Goal: Check status

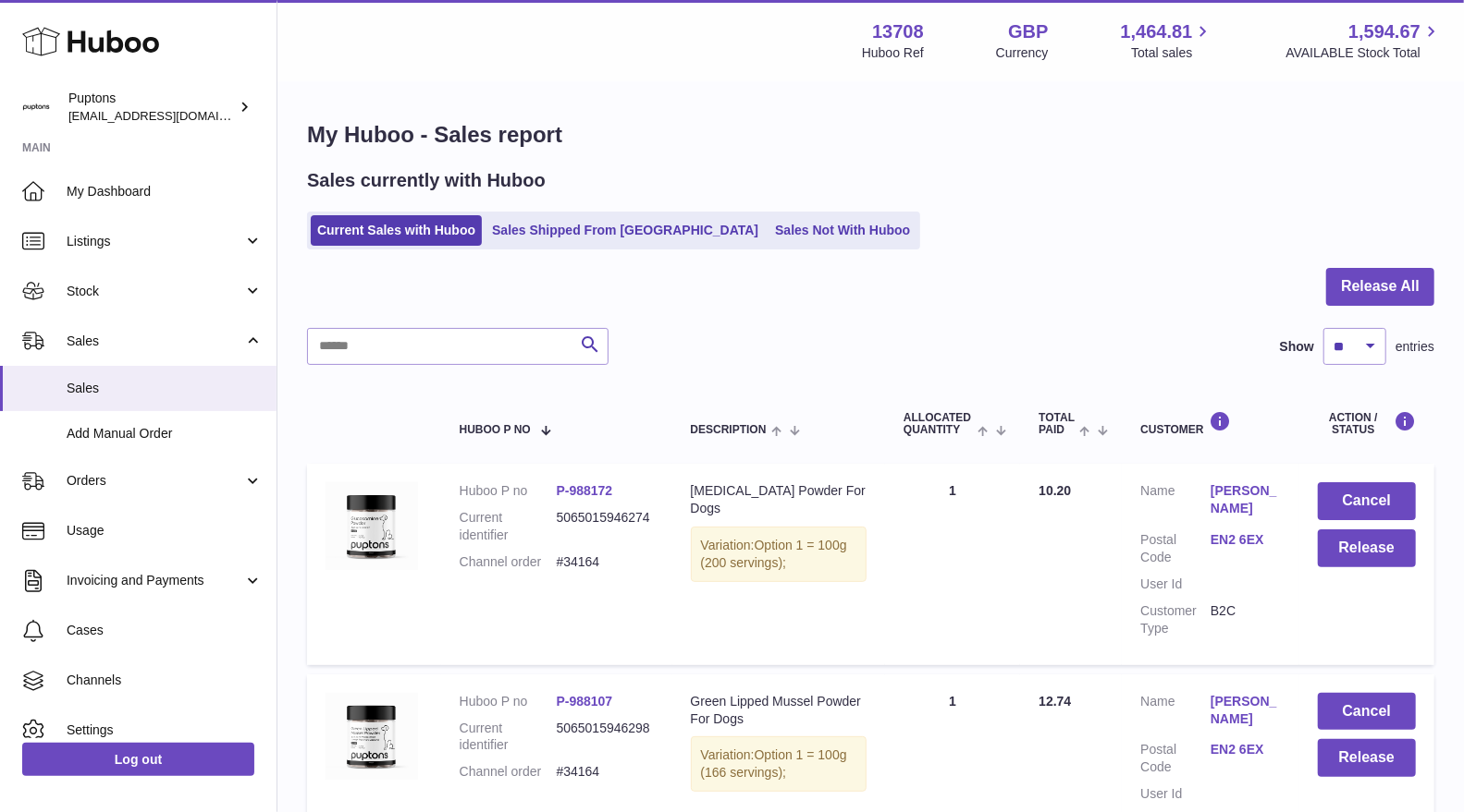
click at [784, 226] on link "Sales Not With Huboo" at bounding box center [842, 231] width 148 height 31
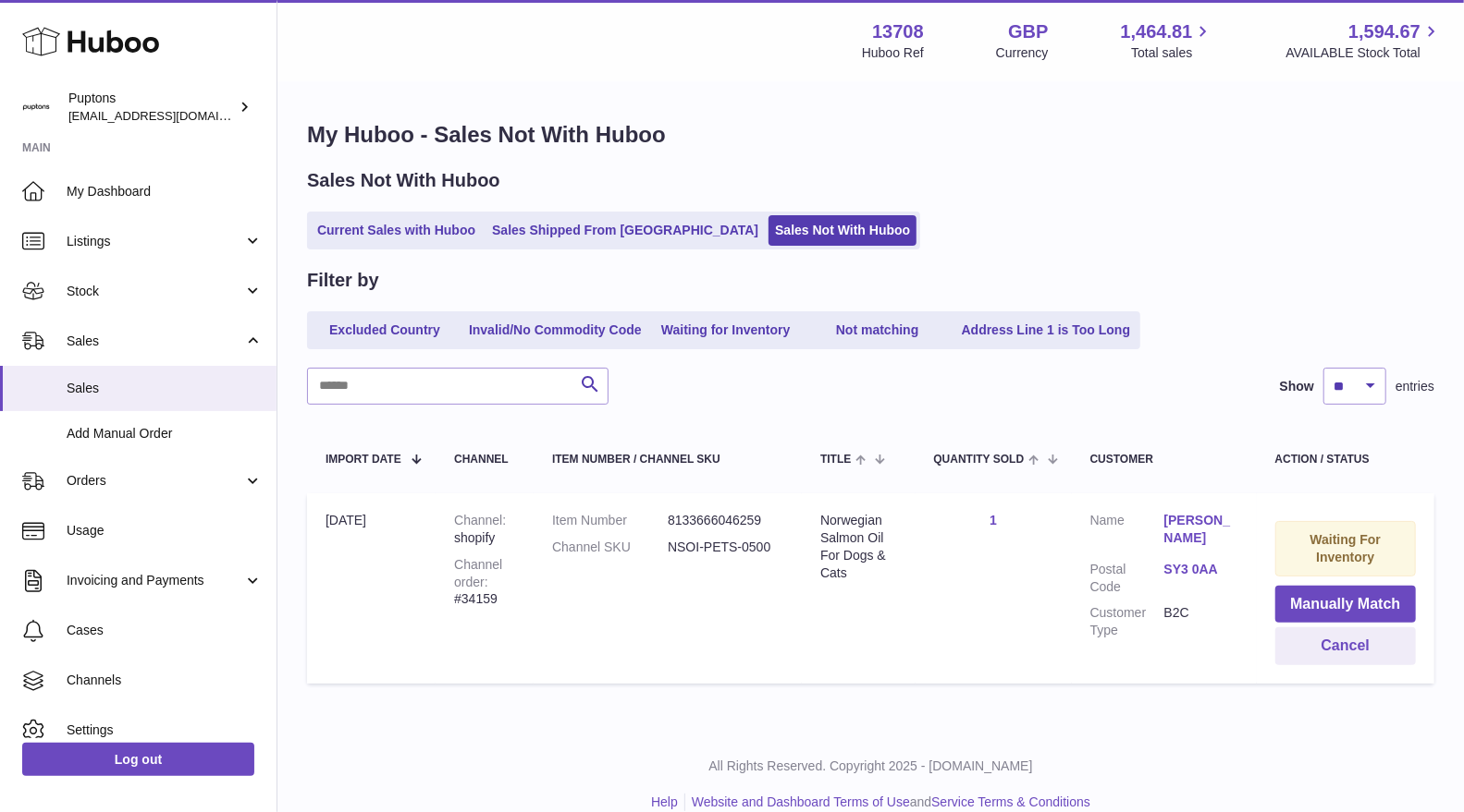
scroll to position [26, 0]
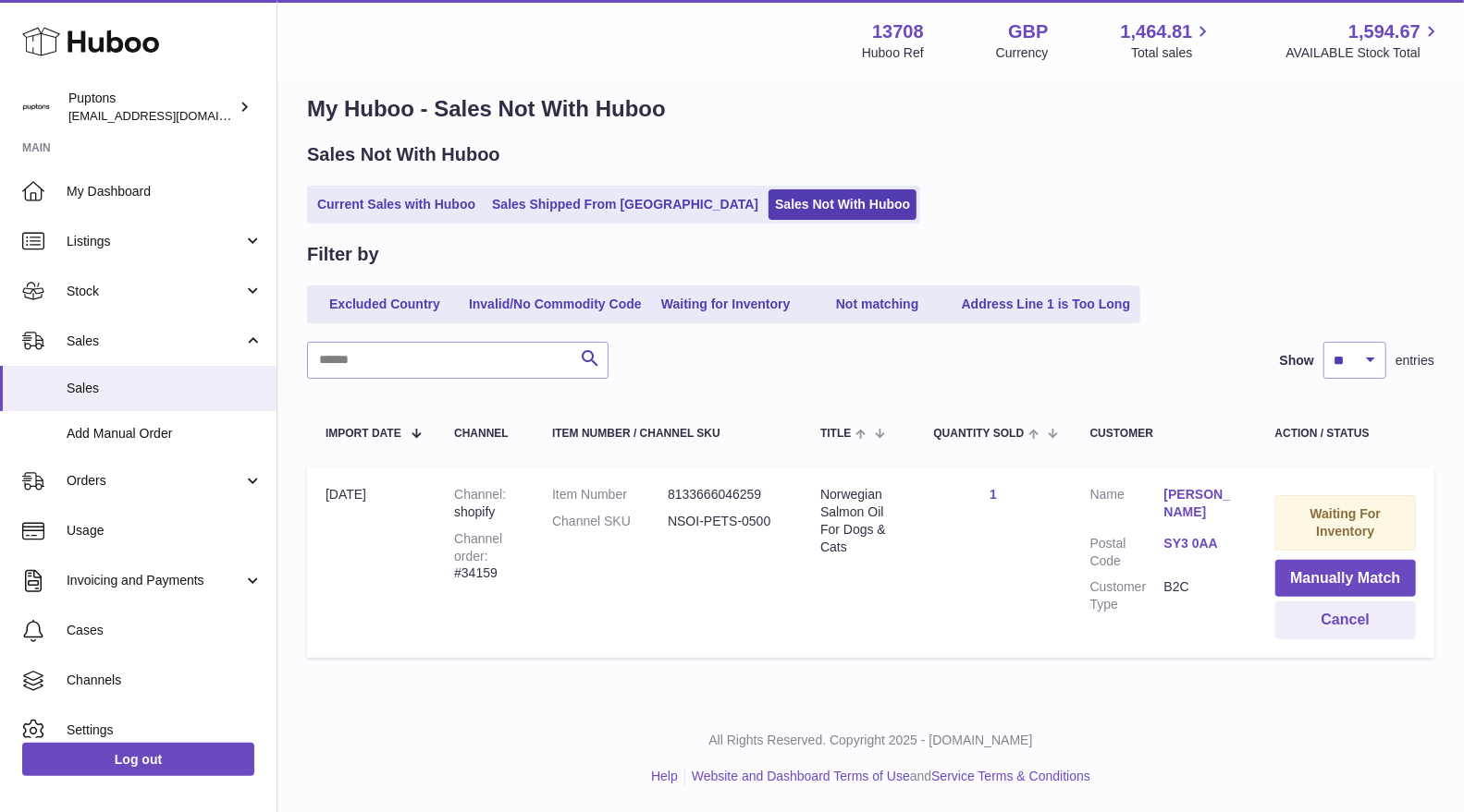
click at [340, 220] on ul "Current Sales with Huboo Sales Shipped From Huboo Sales Not With Huboo" at bounding box center [613, 205] width 613 height 38
click at [335, 213] on link "Current Sales with Huboo" at bounding box center [396, 205] width 172 height 31
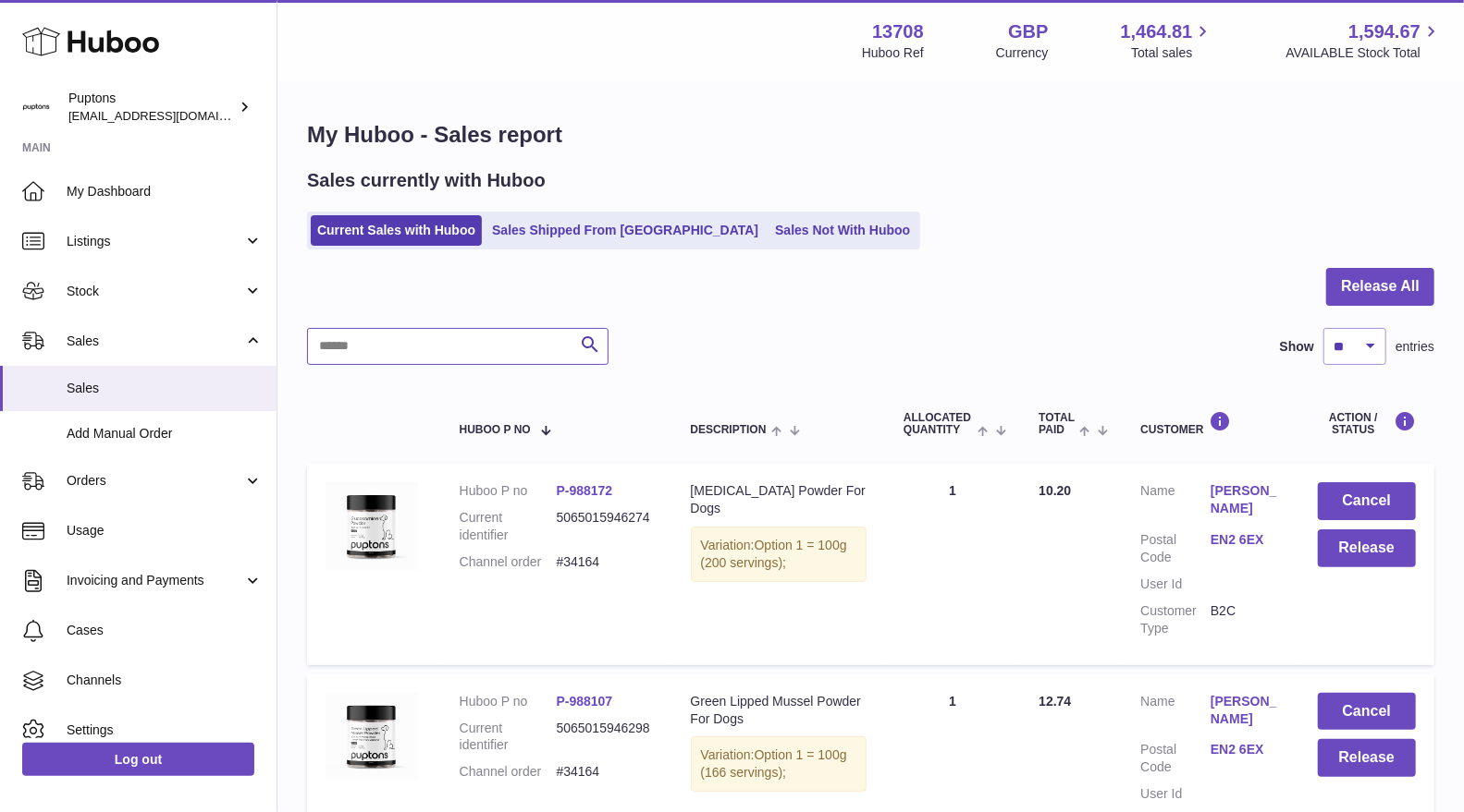
click at [484, 359] on input "text" at bounding box center [457, 347] width 302 height 37
paste input "*****"
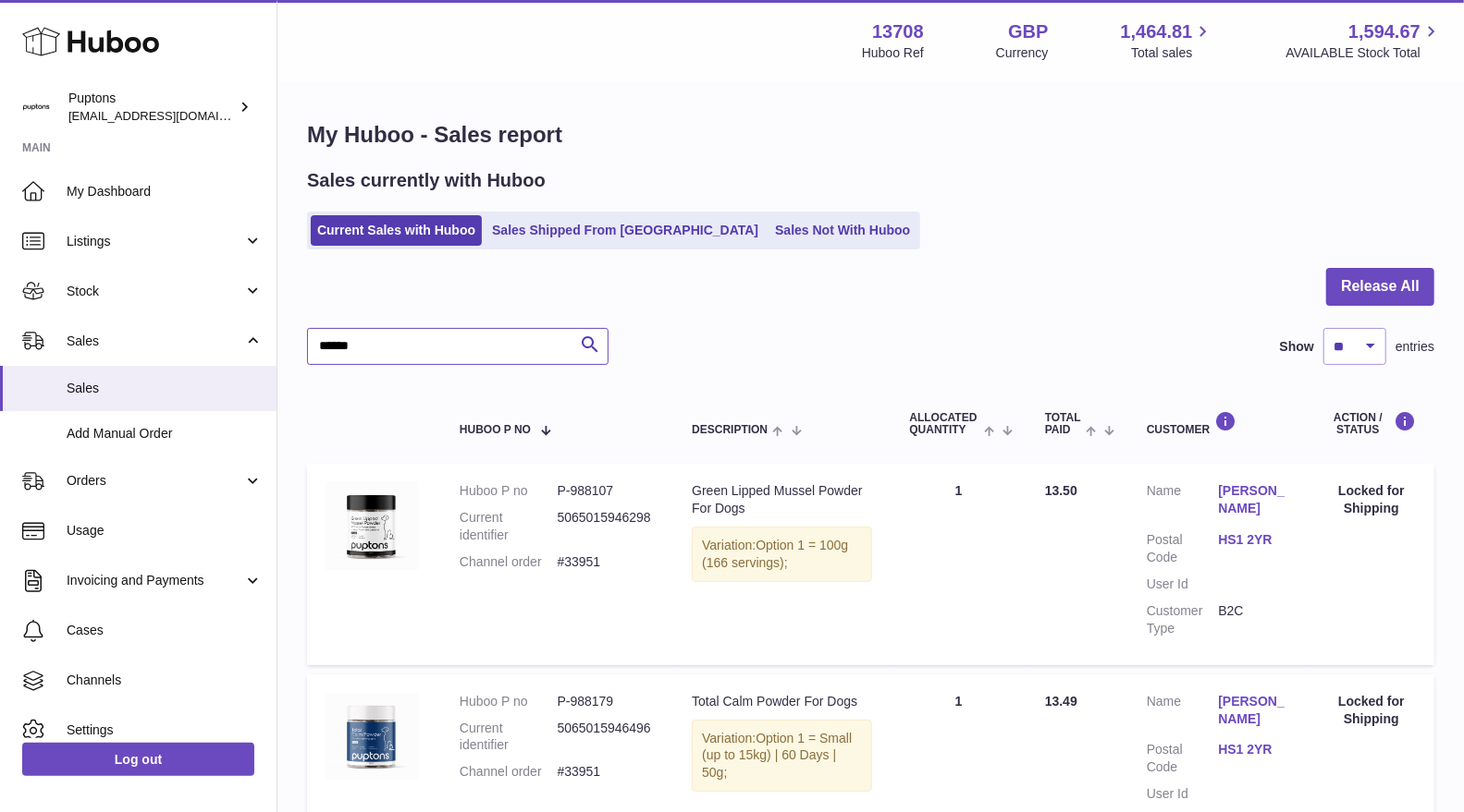
scroll to position [205, 0]
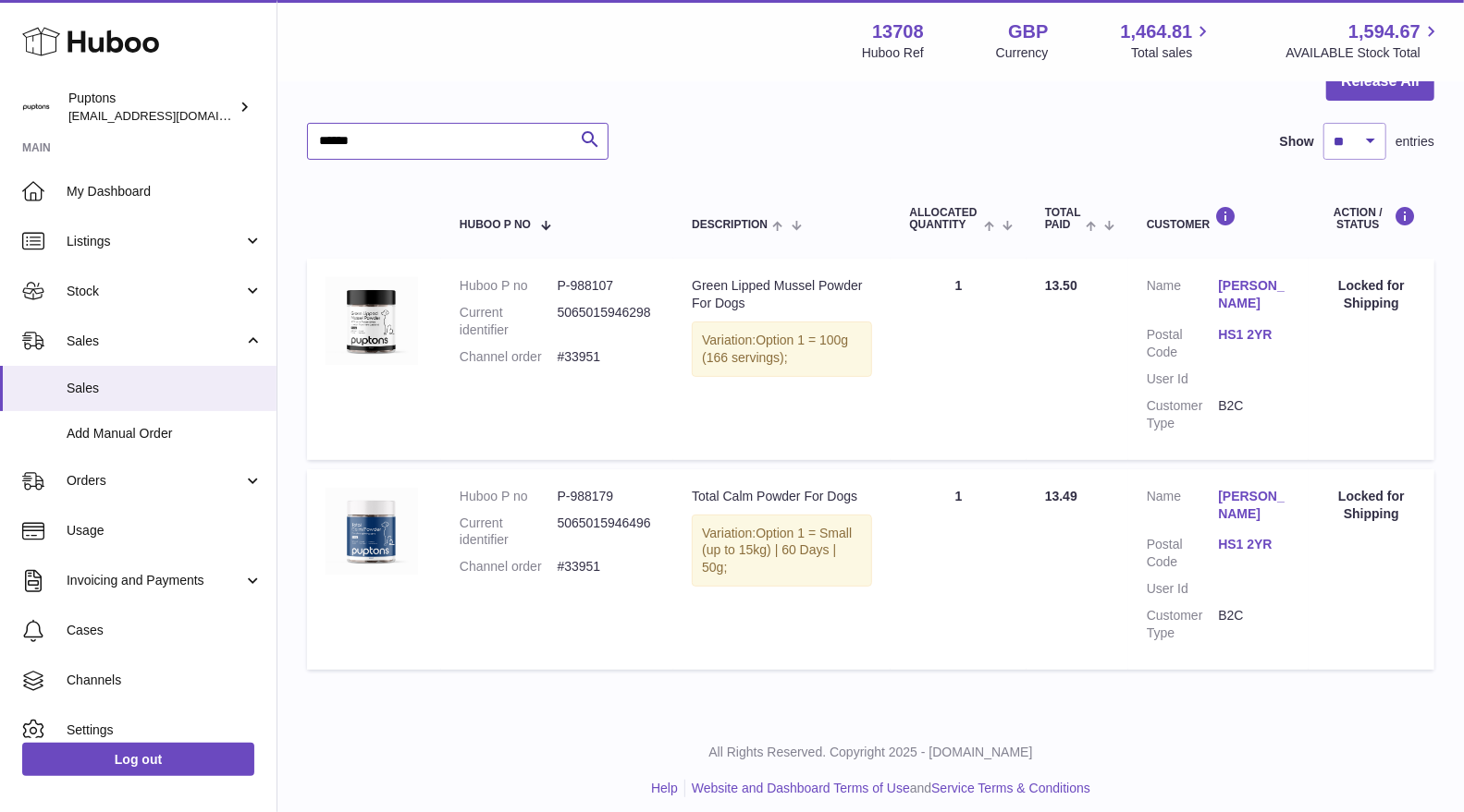
drag, startPoint x: 400, startPoint y: 147, endPoint x: 257, endPoint y: 149, distance: 143.0
click at [257, 149] on div "Huboo Puptons hello@puptons.com Main My Dashboard Listings Not with Huboo Listi…" at bounding box center [732, 310] width 1464 height 1030
paste input "text"
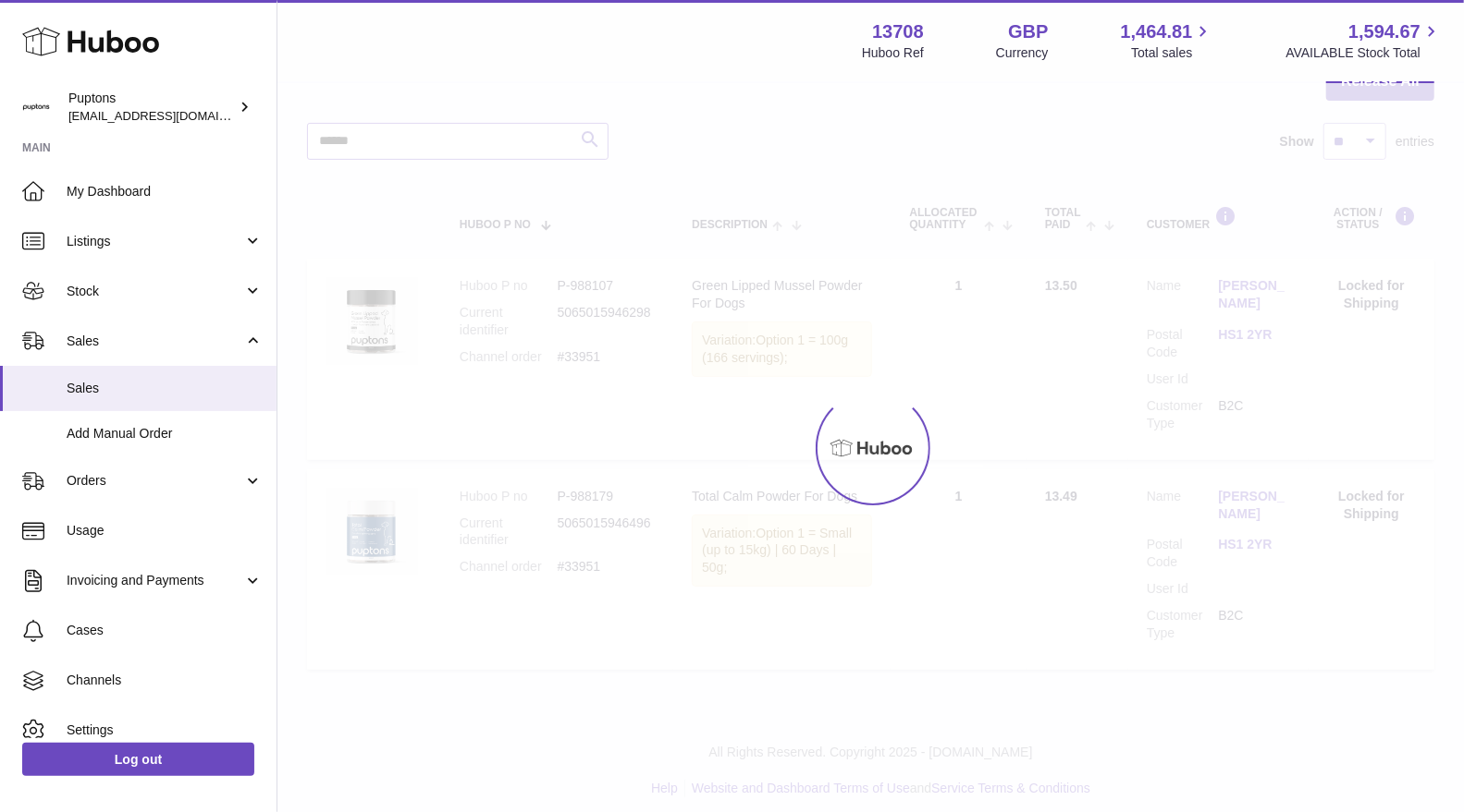
type input "*****"
drag, startPoint x: 579, startPoint y: 151, endPoint x: 595, endPoint y: 146, distance: 16.8
click at [590, 148] on div at bounding box center [871, 448] width 1186 height 730
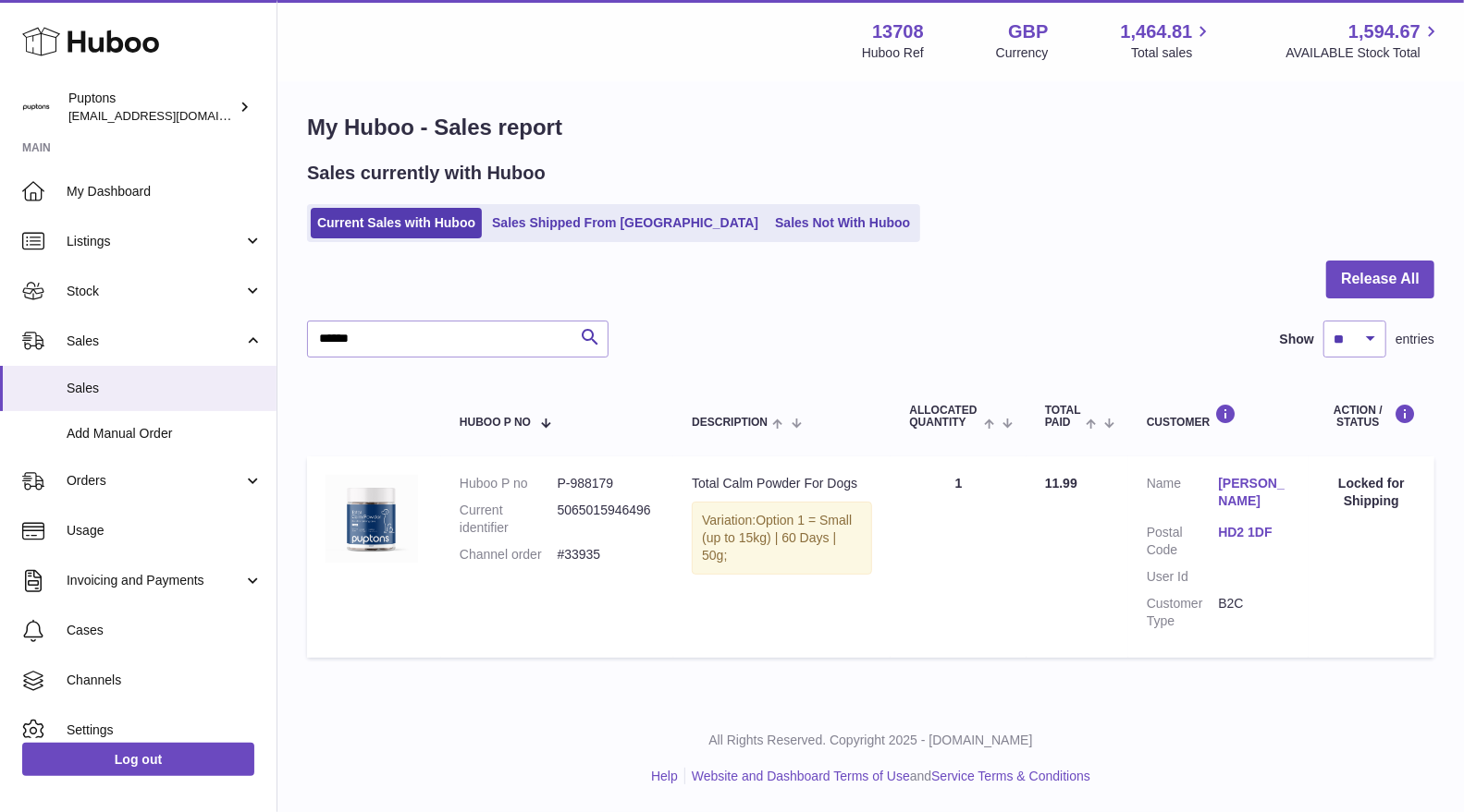
click at [596, 549] on dd "#33935" at bounding box center [606, 554] width 98 height 17
click at [592, 551] on dd "#33935" at bounding box center [606, 554] width 98 height 17
click at [577, 554] on dd "#33935" at bounding box center [606, 554] width 98 height 17
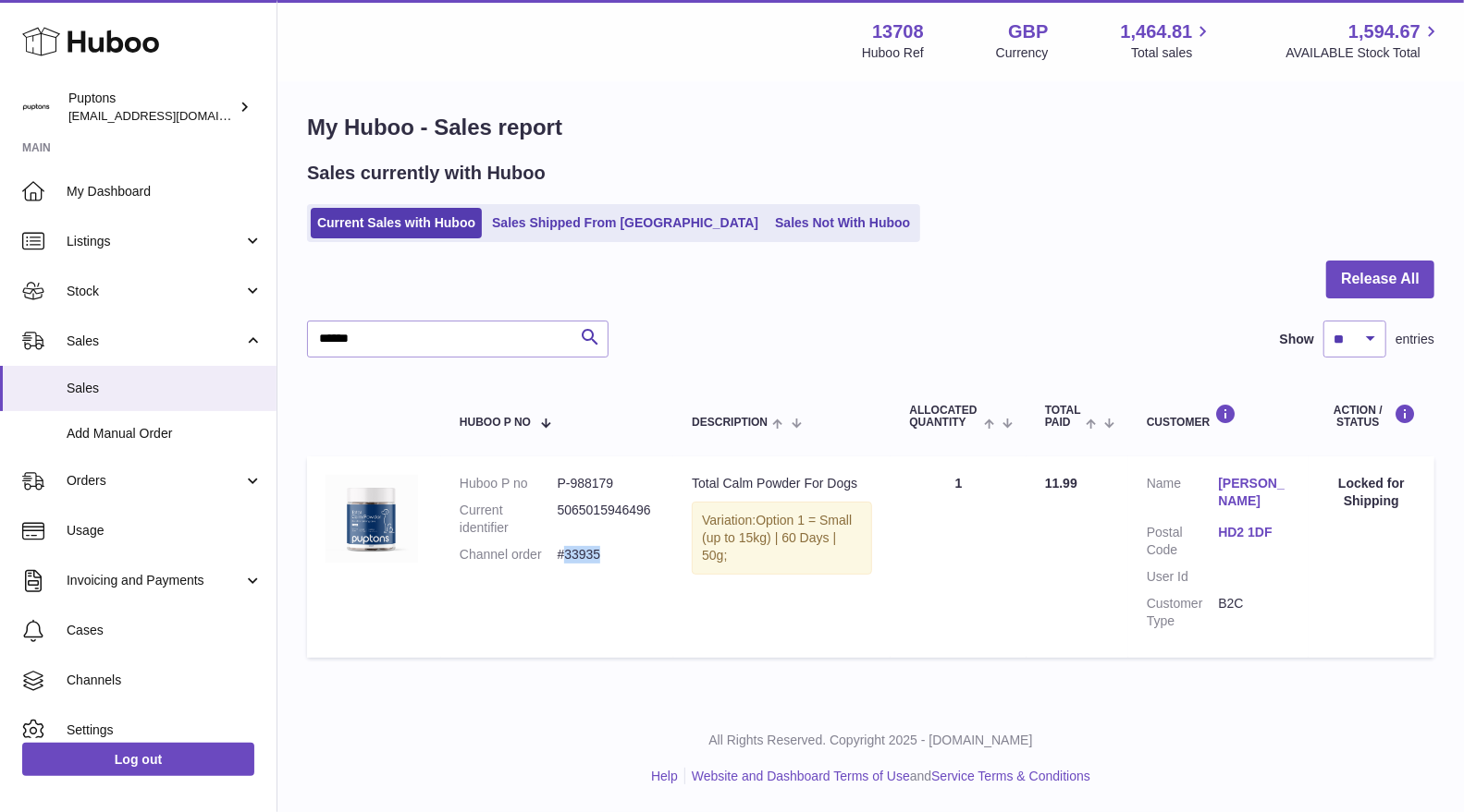
copy dd "33935"
